Goal: Transaction & Acquisition: Purchase product/service

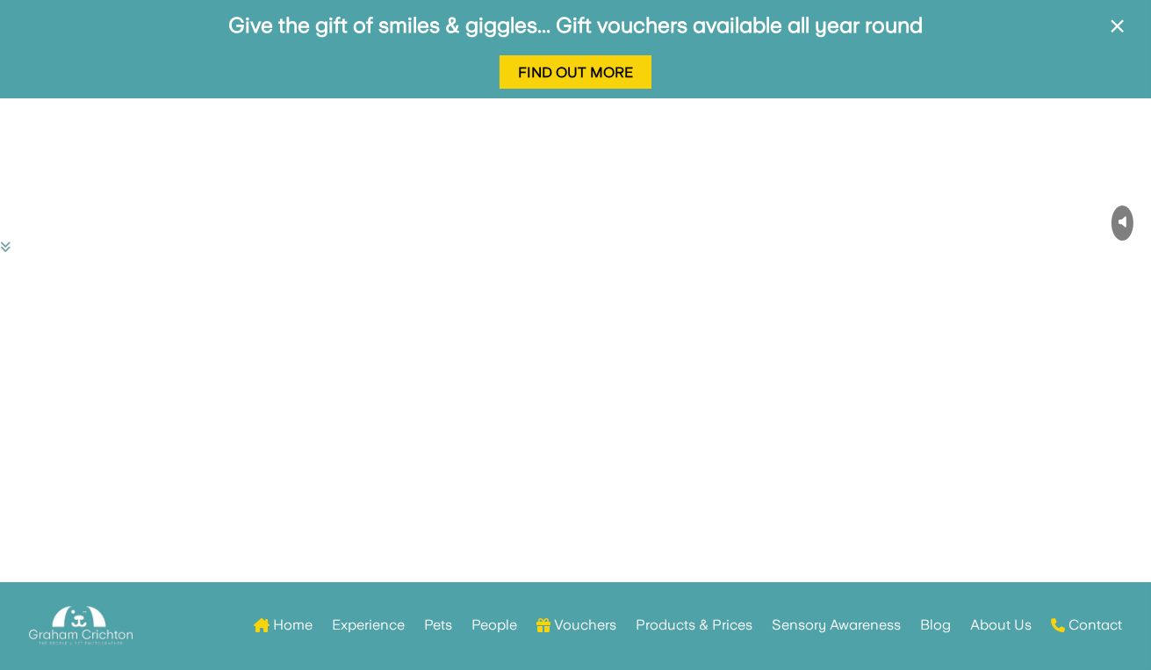
click at [1117, 27] on span "×" at bounding box center [1117, 26] width 17 height 33
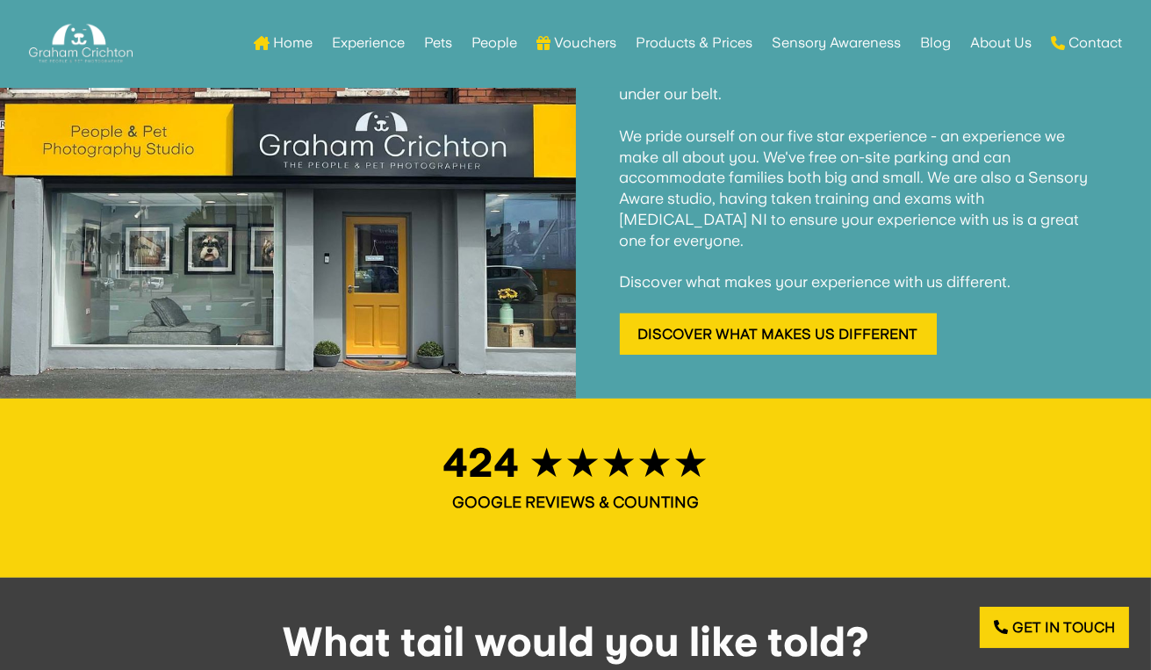
scroll to position [1668, 0]
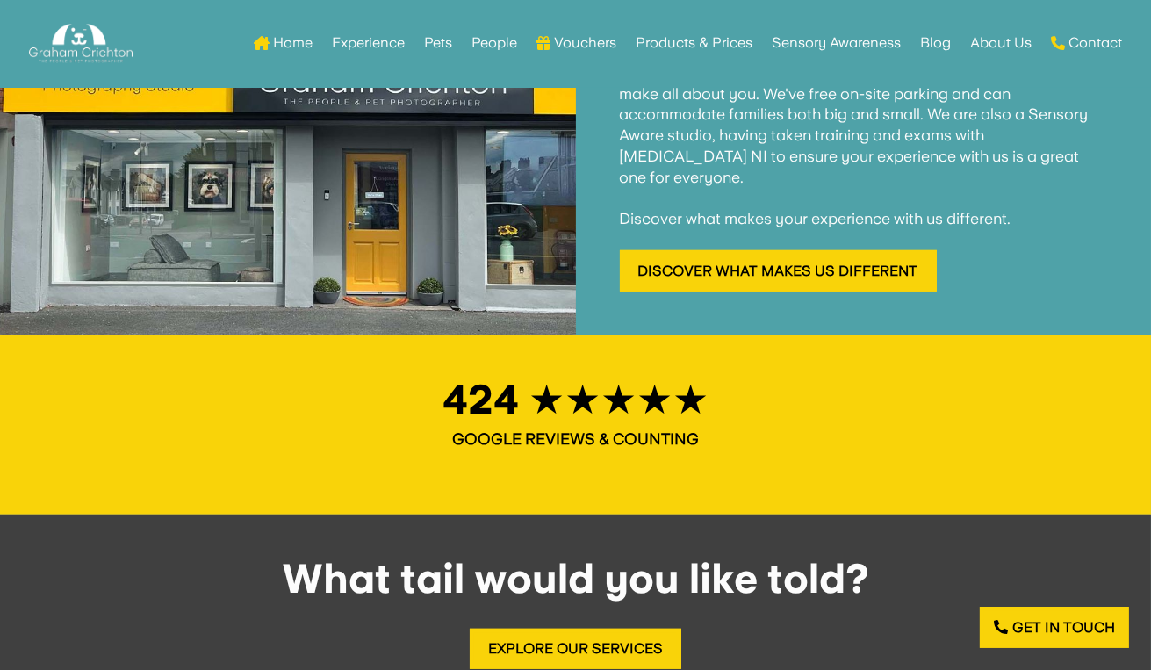
click at [607, 49] on link "Vouchers" at bounding box center [576, 43] width 80 height 68
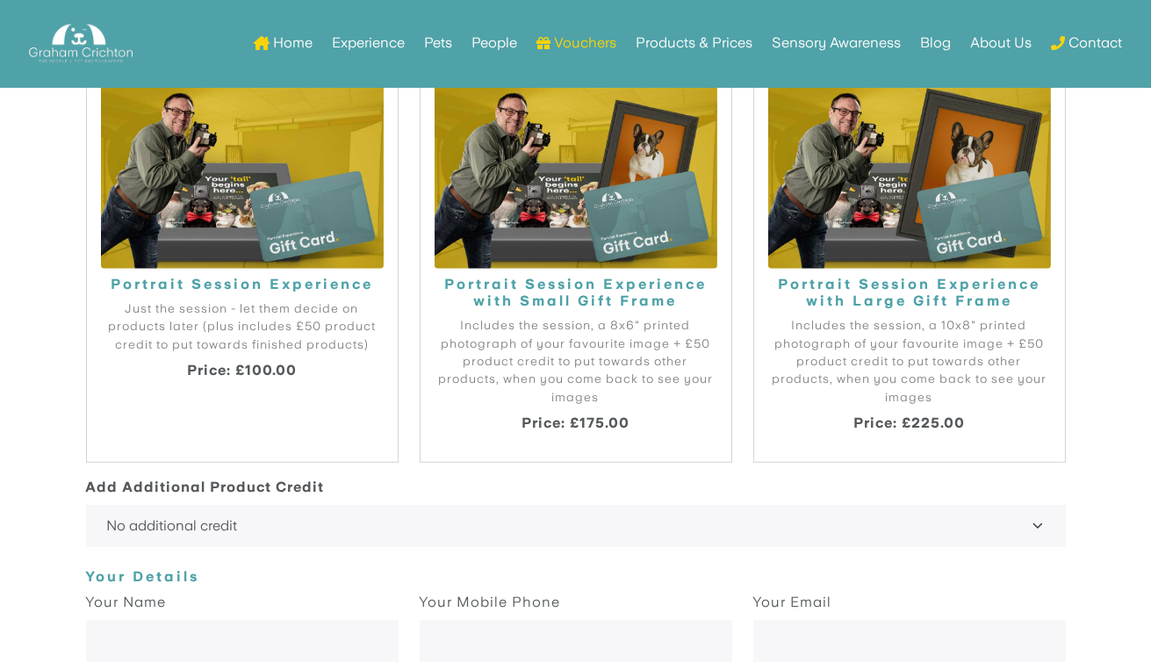
scroll to position [2267, 0]
